Goal: Information Seeking & Learning: Learn about a topic

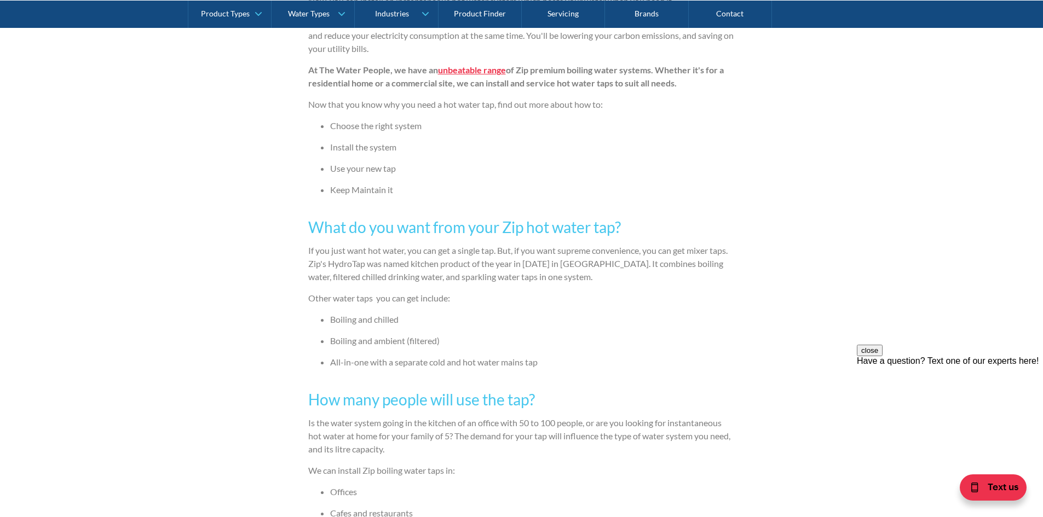
scroll to position [712, 0]
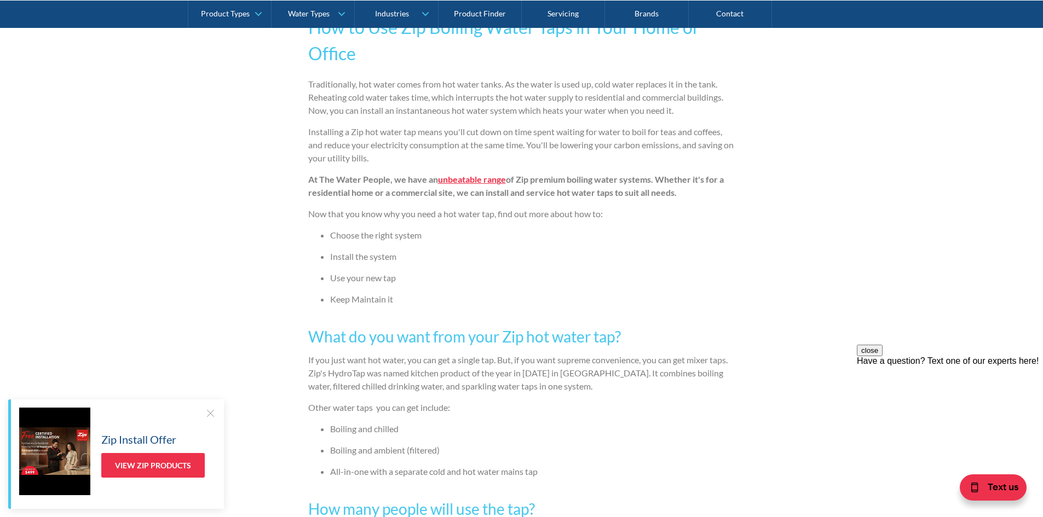
drag, startPoint x: 466, startPoint y: 181, endPoint x: 454, endPoint y: 188, distance: 14.5
click at [466, 181] on strong "unbeatable range" at bounding box center [472, 179] width 68 height 10
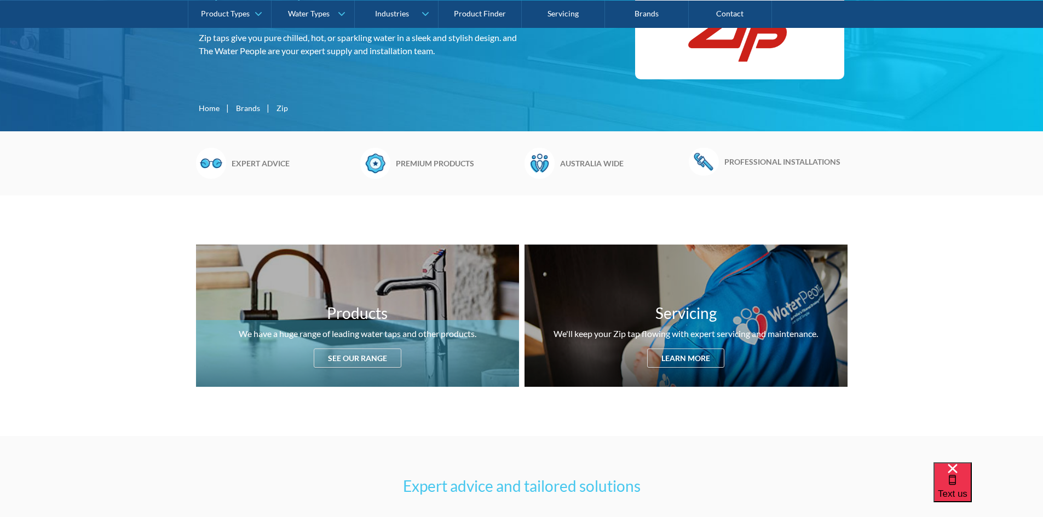
scroll to position [383, 0]
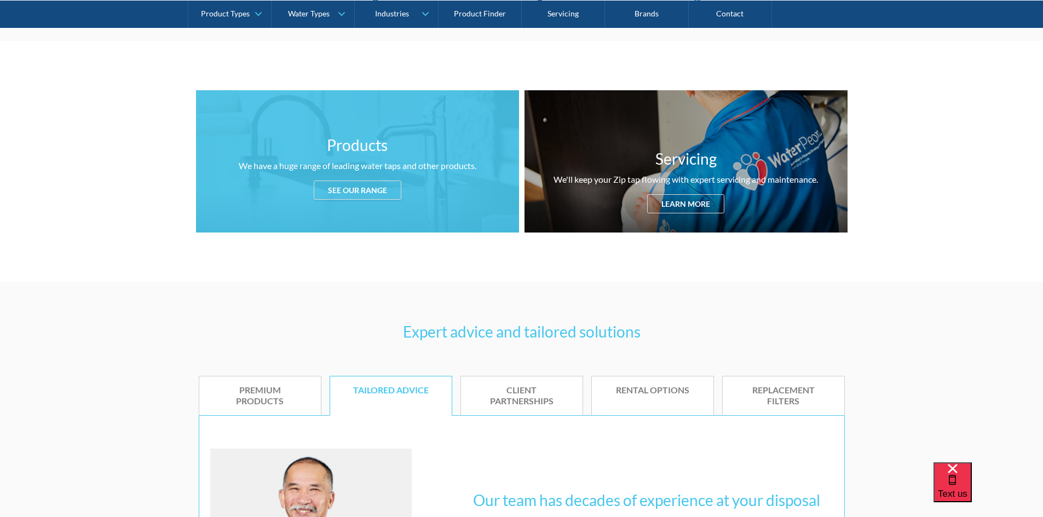
click at [319, 204] on div "Products We have a huge range of leading water taps and other products. See our…" at bounding box center [357, 161] width 323 height 142
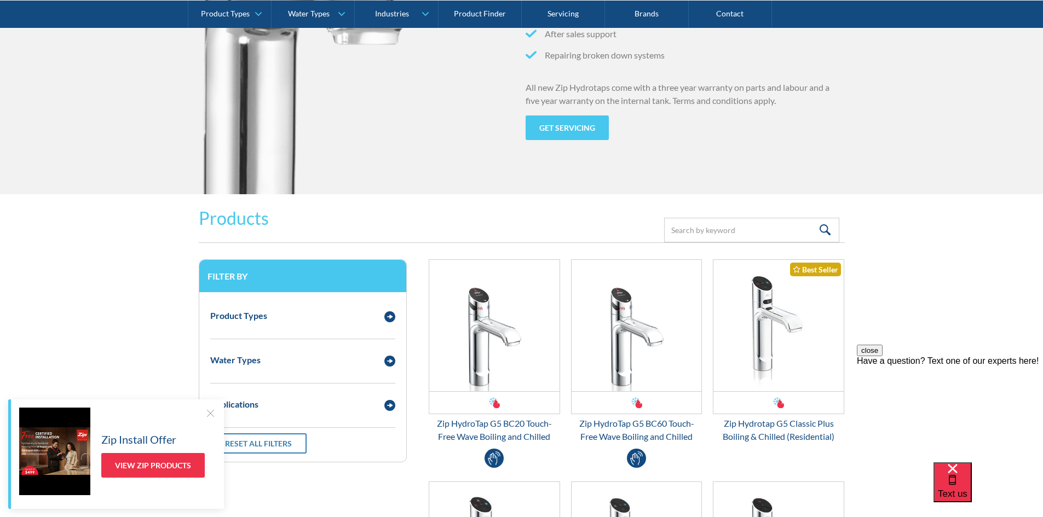
scroll to position [1230, 0]
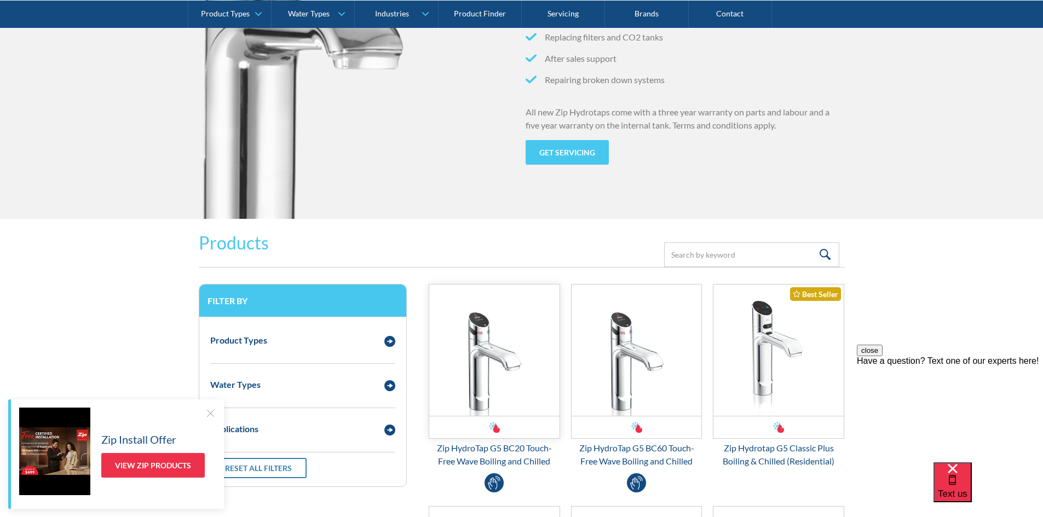
click at [507, 352] on img "Email Form 3" at bounding box center [494, 350] width 130 height 131
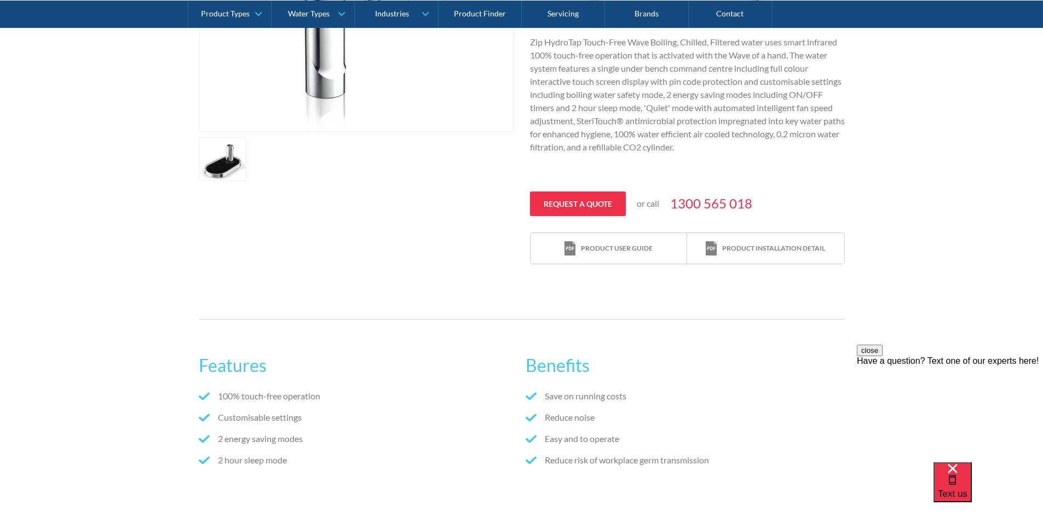
click at [218, 172] on link "open lightbox" at bounding box center [223, 159] width 48 height 44
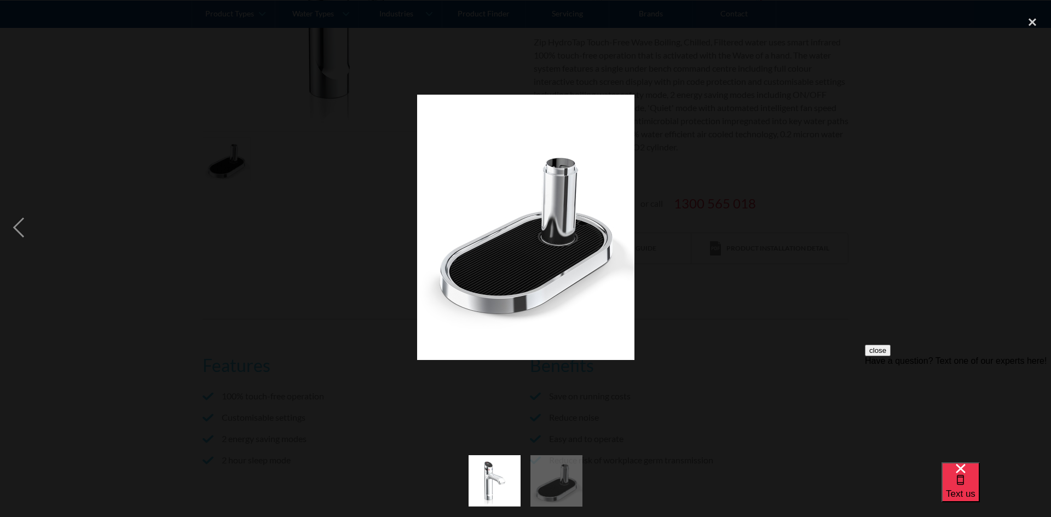
click at [702, 304] on div at bounding box center [525, 227] width 1051 height 435
